Goal: Information Seeking & Learning: Learn about a topic

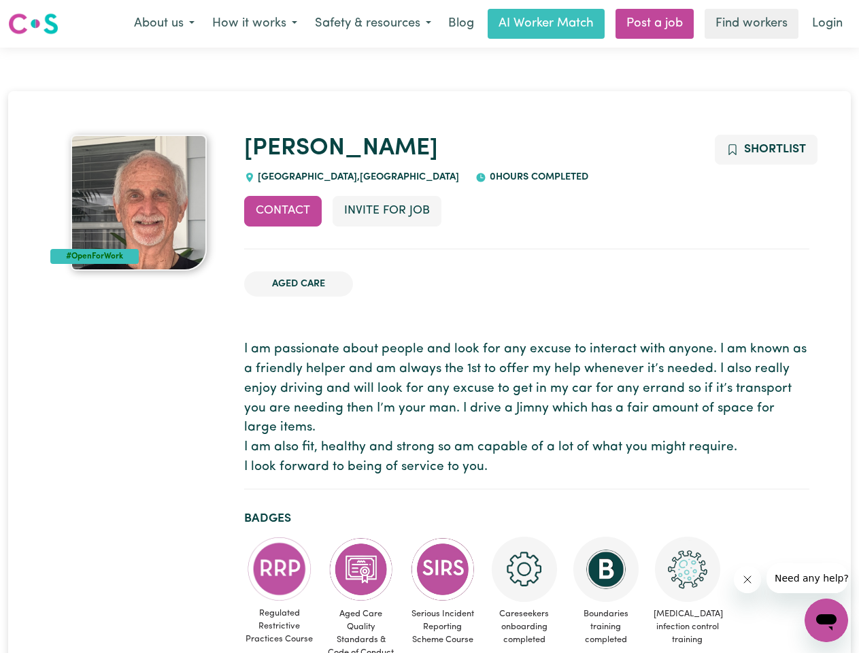
click at [164, 24] on button "About us" at bounding box center [164, 24] width 78 height 29
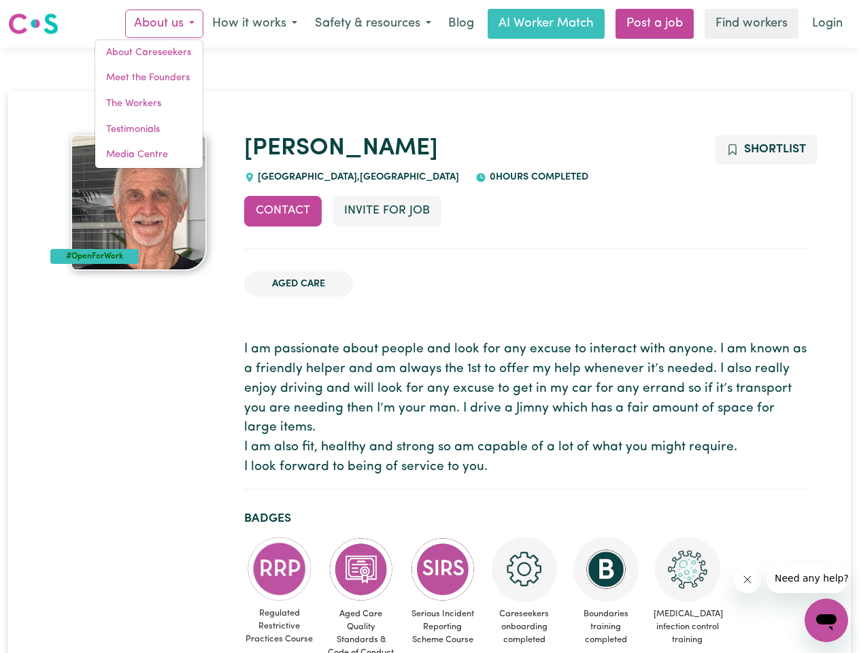
click at [254, 24] on button "How it works" at bounding box center [254, 24] width 103 height 29
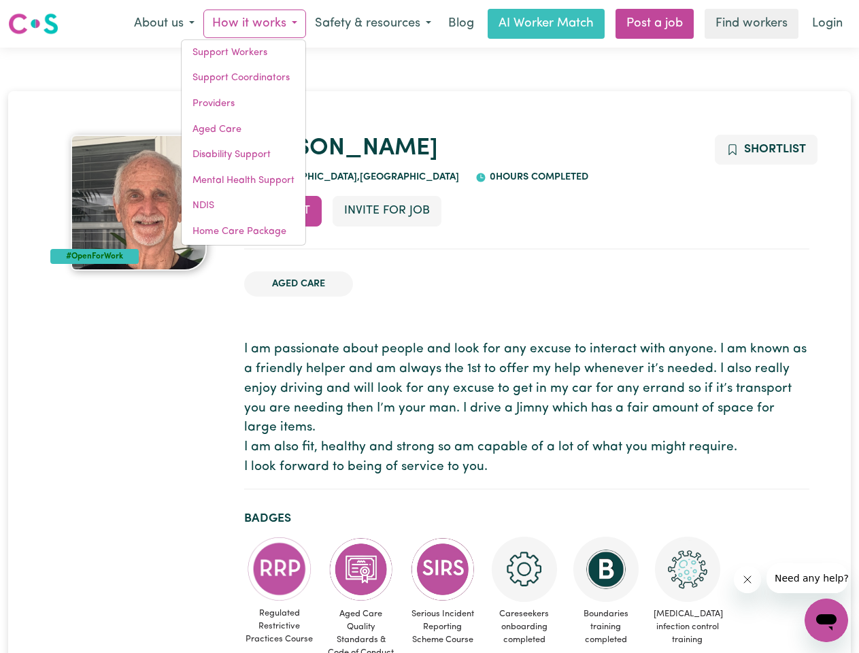
click at [372, 24] on button "Safety & resources" at bounding box center [373, 24] width 134 height 29
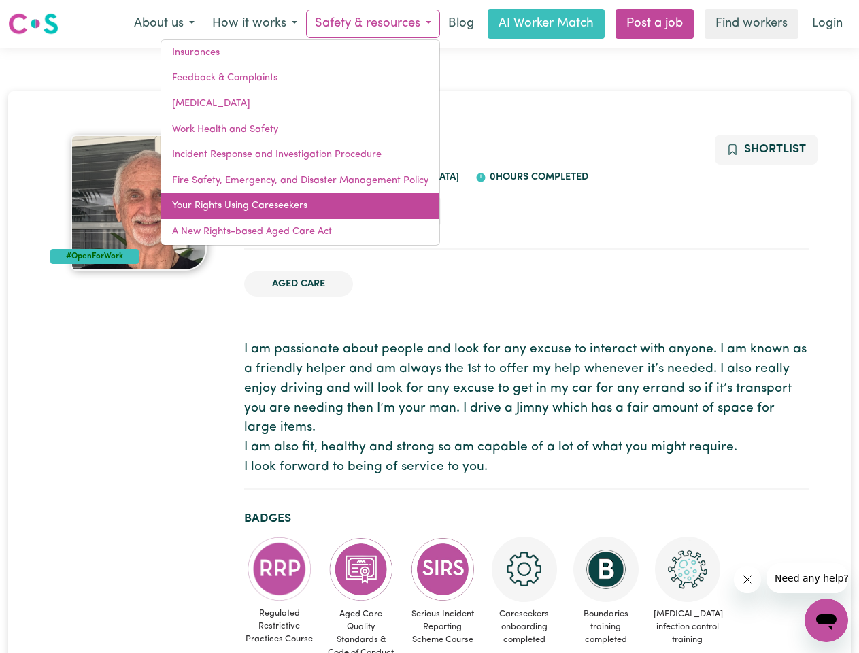
click at [283, 211] on link "Your Rights Using Careseekers" at bounding box center [300, 206] width 278 height 26
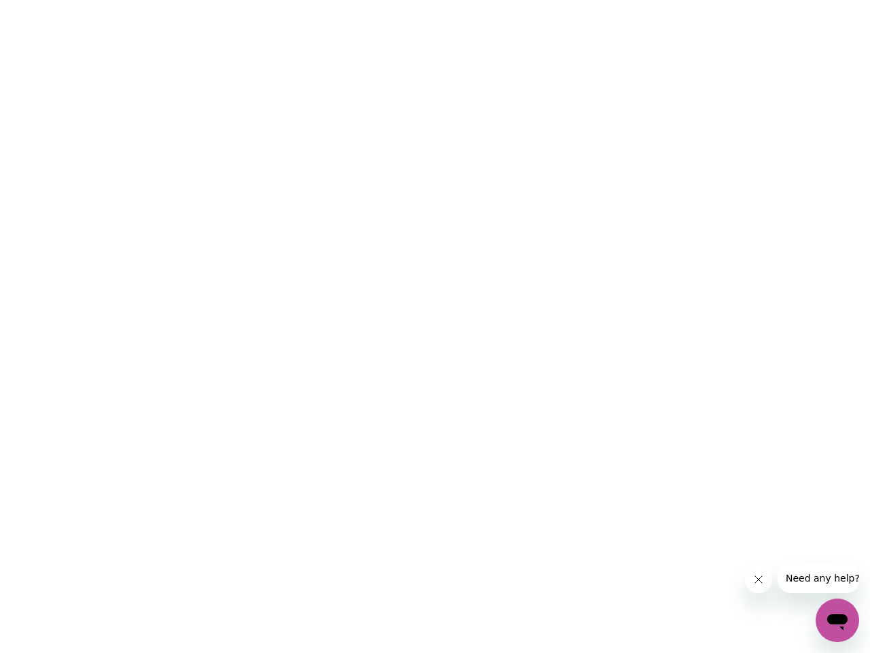
click at [386, 0] on html at bounding box center [435, 0] width 870 height 0
click at [765, 0] on html at bounding box center [435, 0] width 870 height 0
click at [279, 0] on html at bounding box center [435, 0] width 870 height 0
click at [361, 0] on html at bounding box center [435, 0] width 870 height 0
